Goal: Use online tool/utility

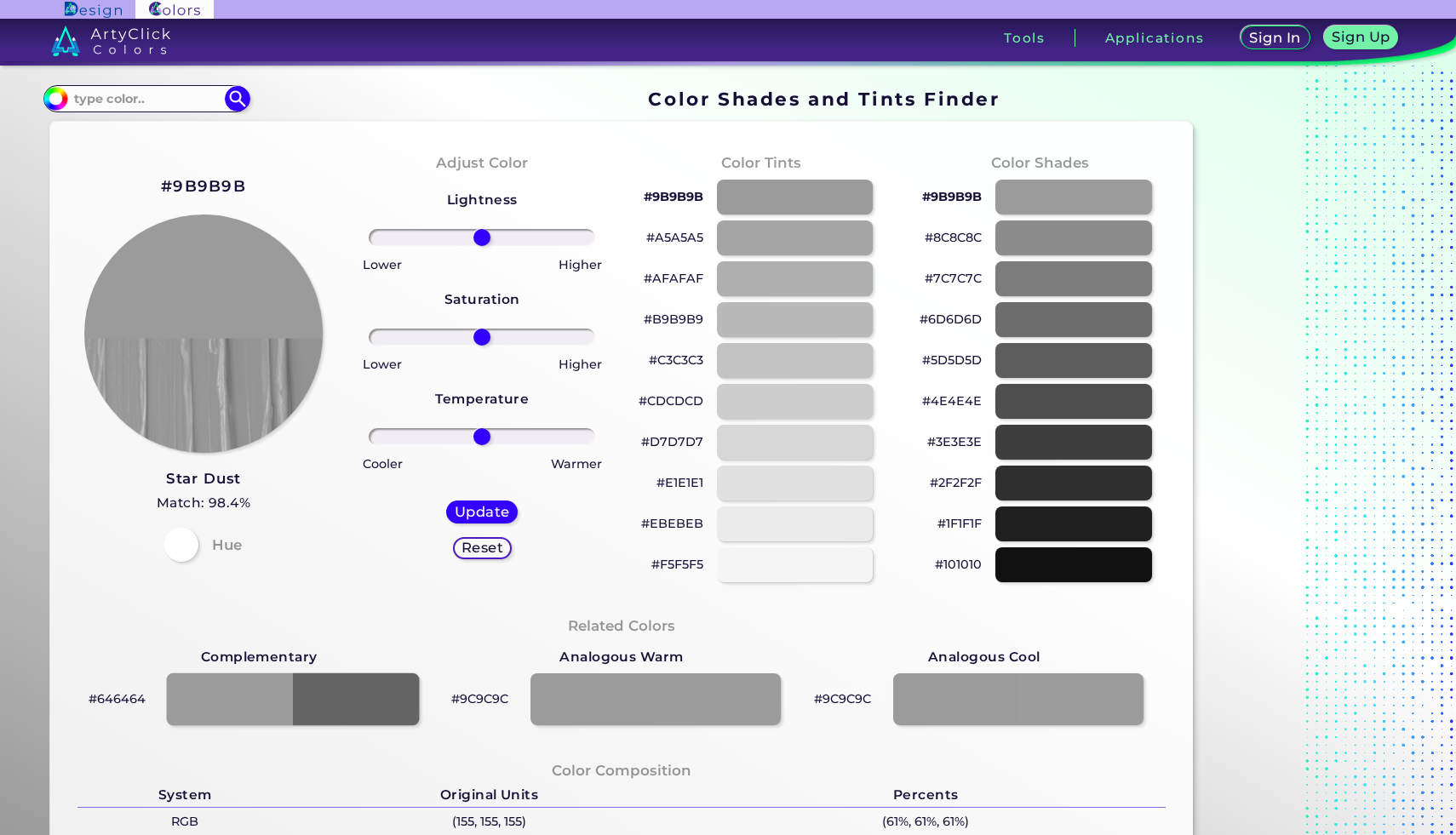
click at [219, 695] on div at bounding box center [293, 698] width 253 height 53
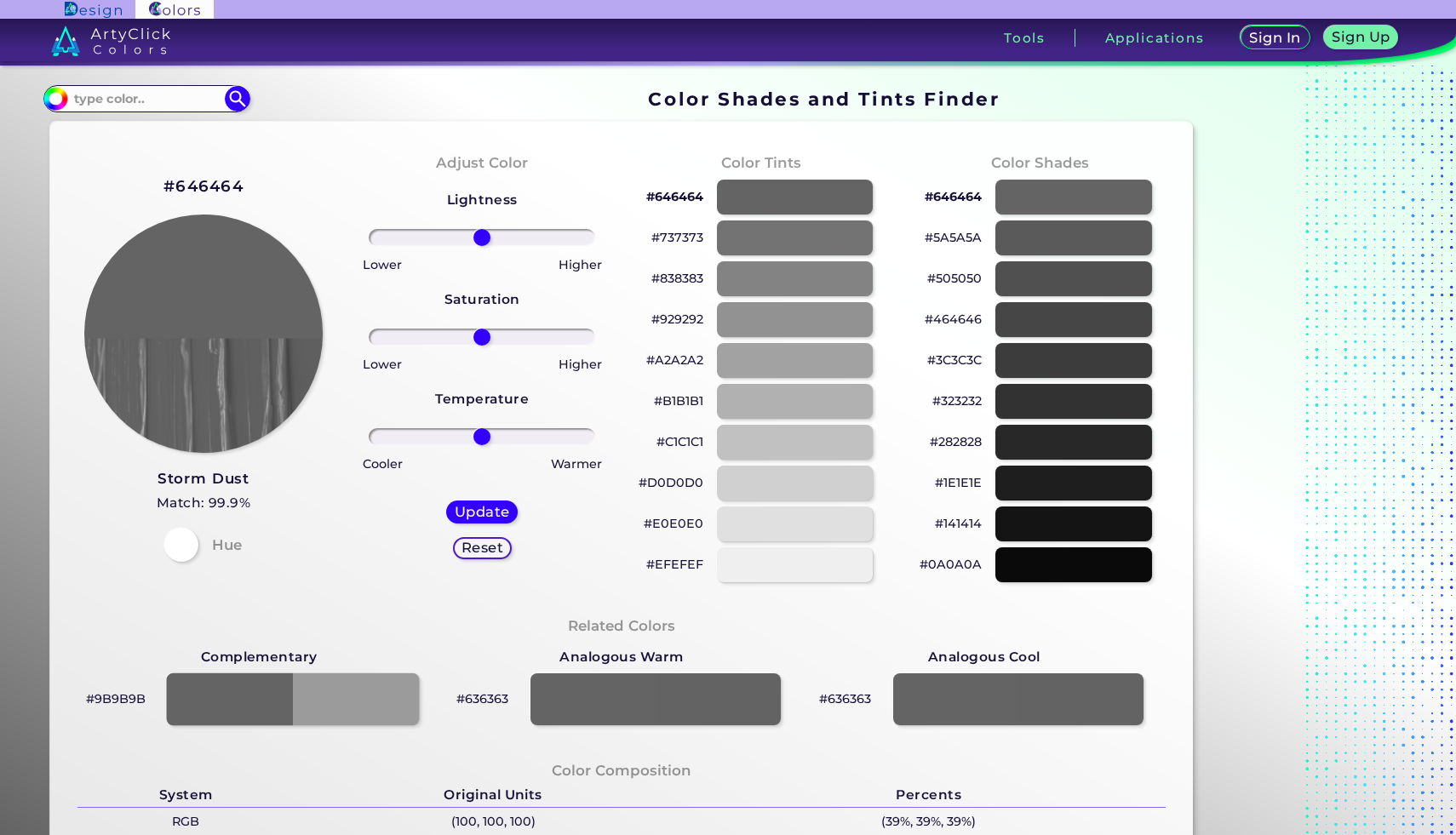
click at [242, 711] on div at bounding box center [293, 698] width 253 height 53
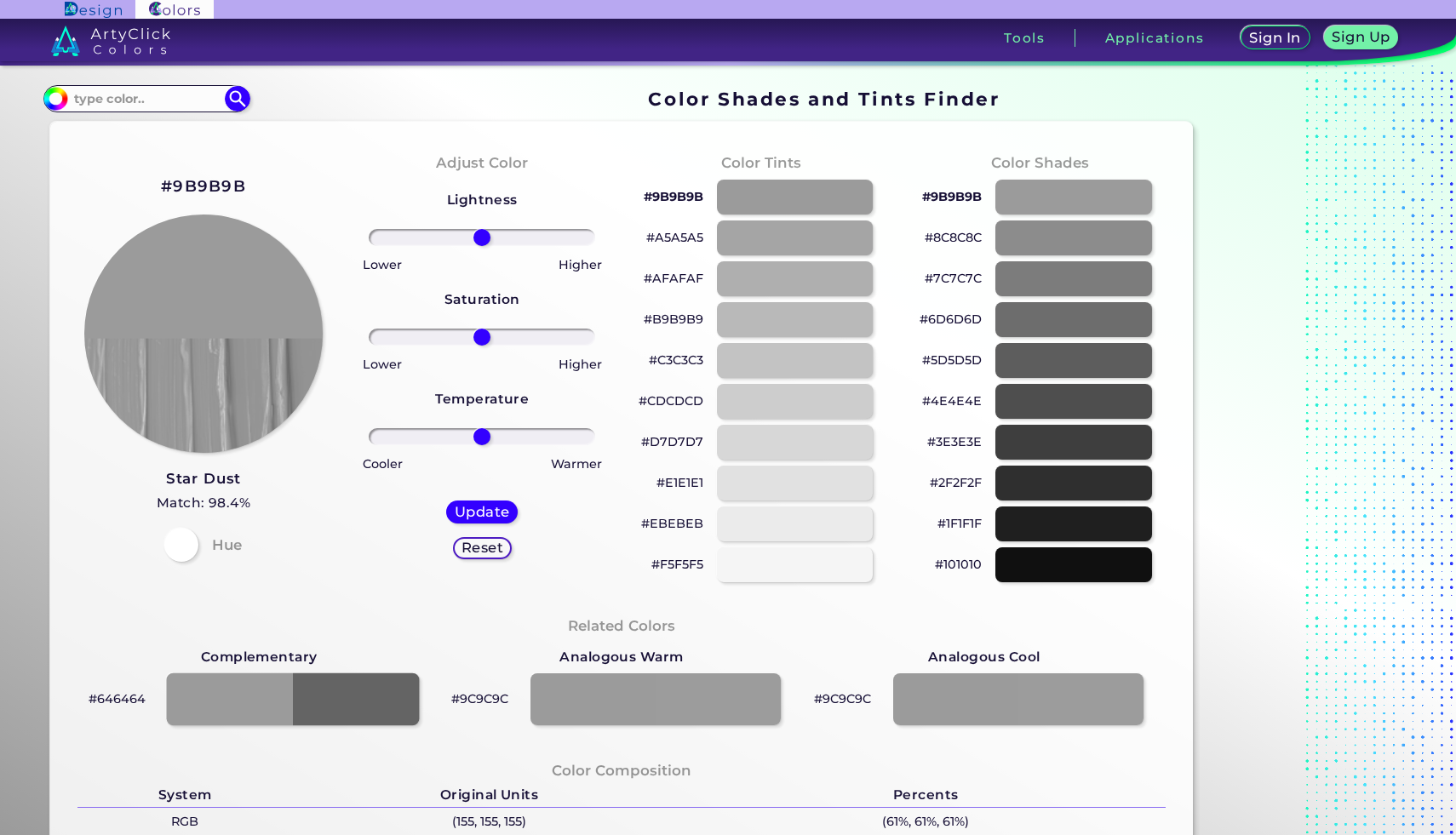
click at [332, 703] on div at bounding box center [293, 698] width 253 height 53
type input "#646464"
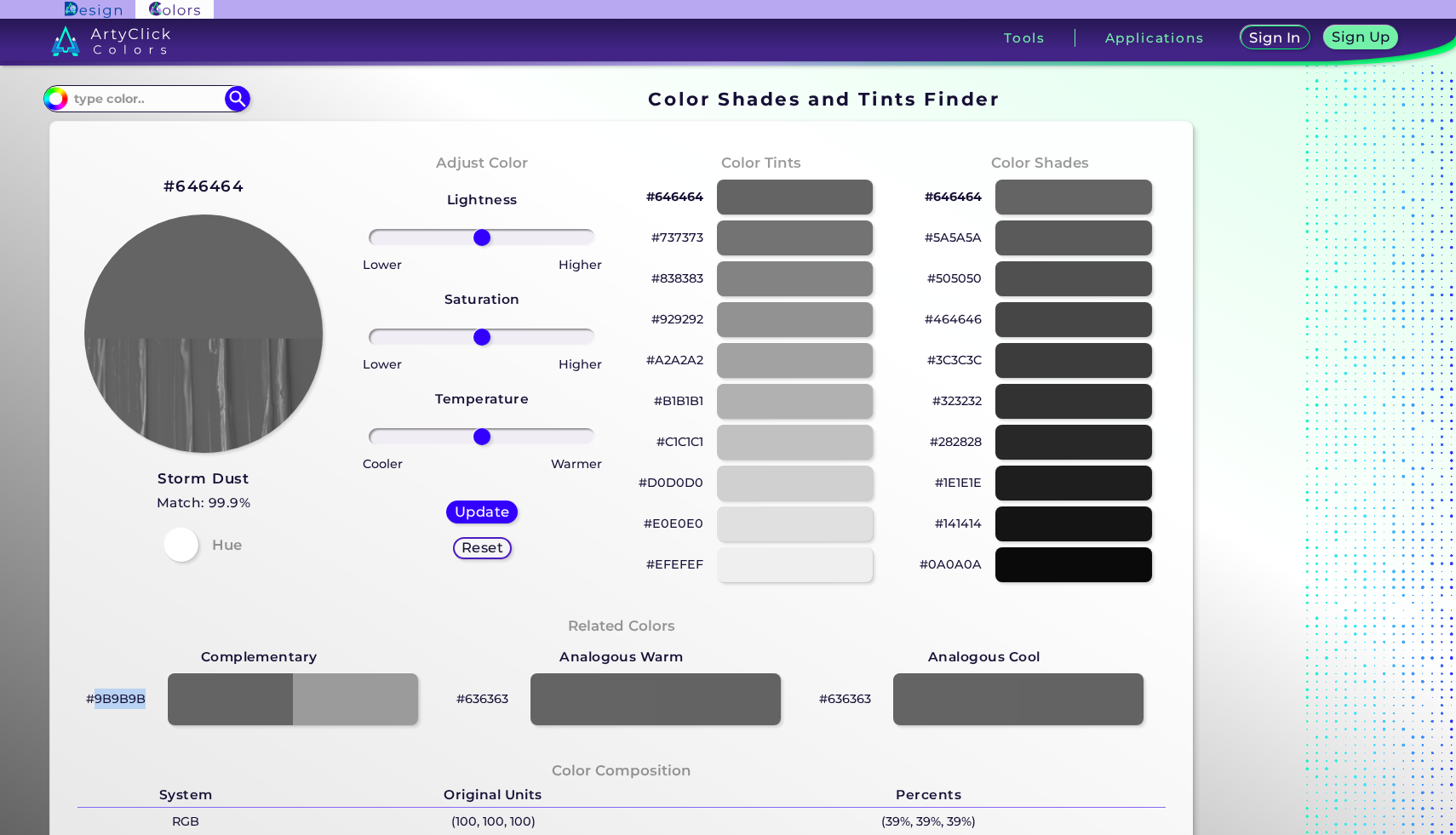
drag, startPoint x: 144, startPoint y: 701, endPoint x: 95, endPoint y: 703, distance: 49.0
click at [95, 703] on p "#9B9B9B" at bounding box center [116, 698] width 59 height 20
copy p "9B9B9B"
